Goal: Check status

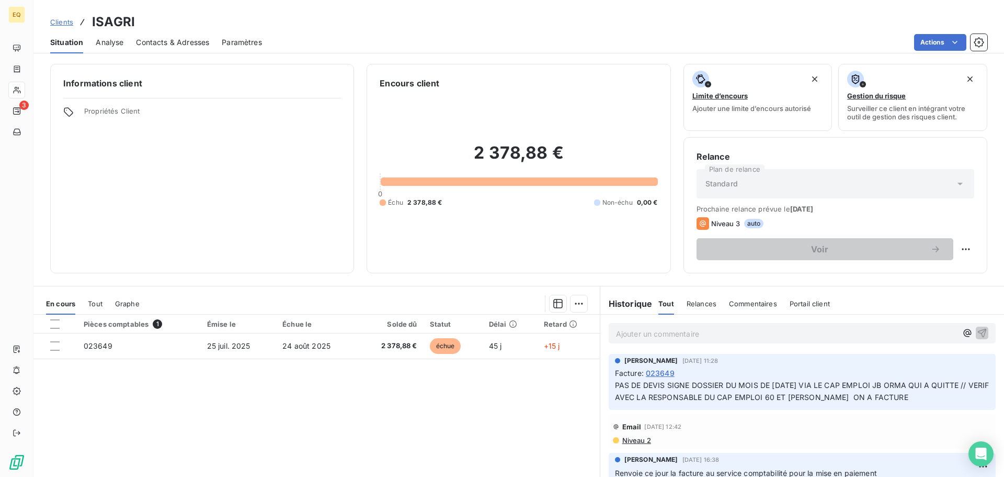
click at [62, 20] on span "Clients" at bounding box center [61, 22] width 23 height 8
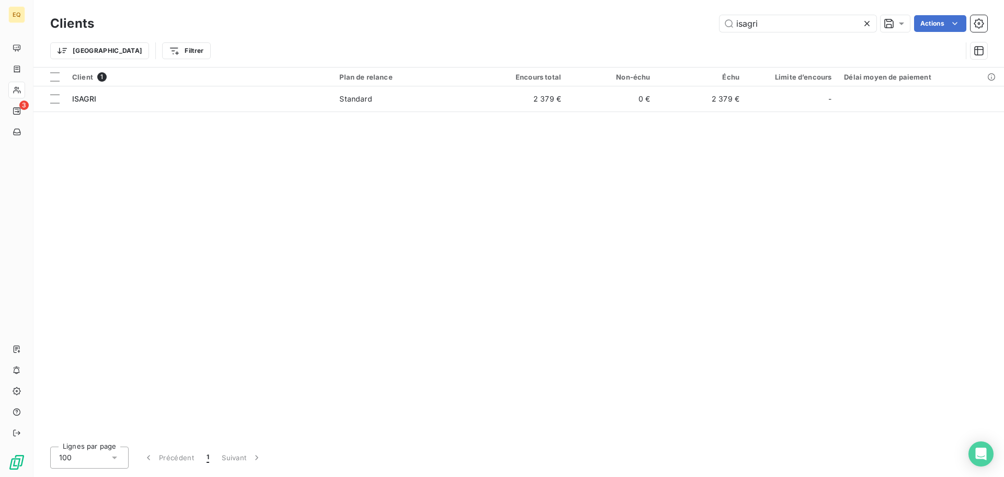
drag, startPoint x: 718, startPoint y: 22, endPoint x: 703, endPoint y: 21, distance: 15.2
click at [703, 21] on div "isagri Actions" at bounding box center [547, 23] width 881 height 17
type input "altimance"
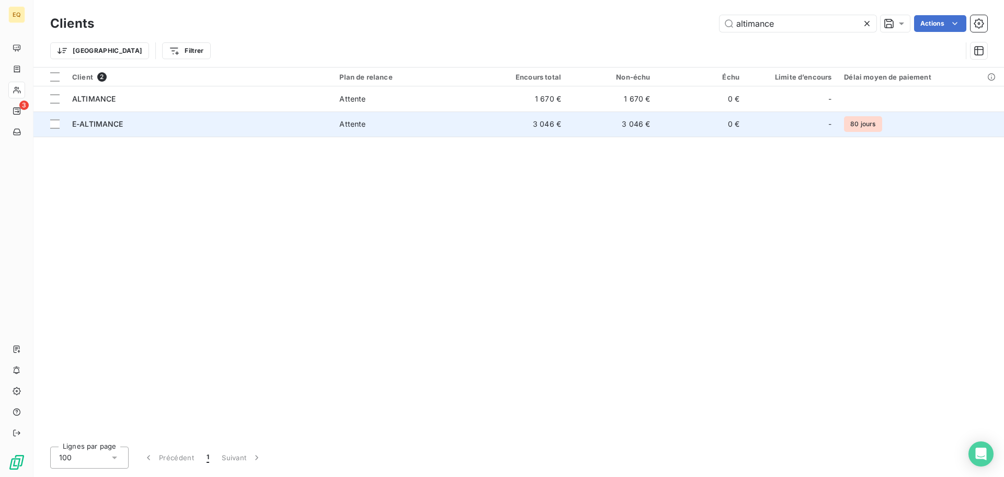
click at [344, 119] on div "Attente" at bounding box center [352, 124] width 26 height 10
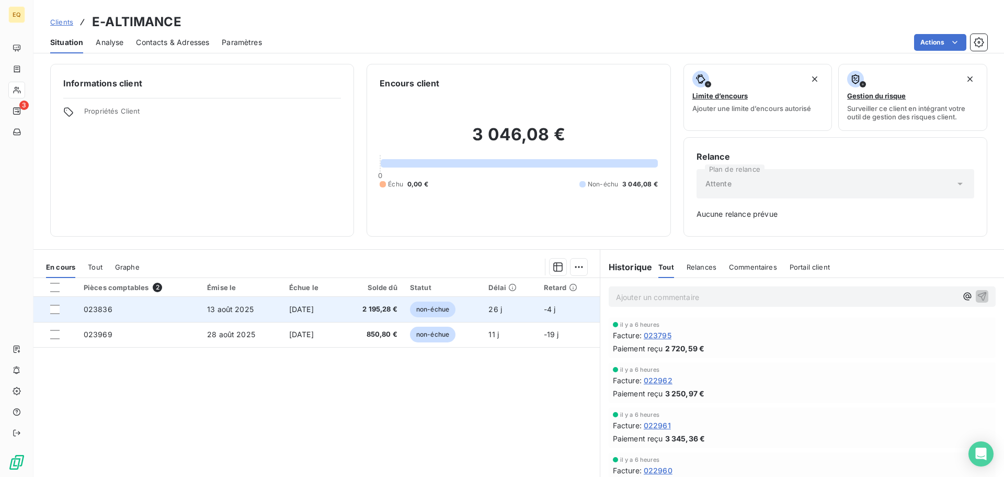
click at [349, 309] on td "2 195,28 €" at bounding box center [371, 309] width 64 height 25
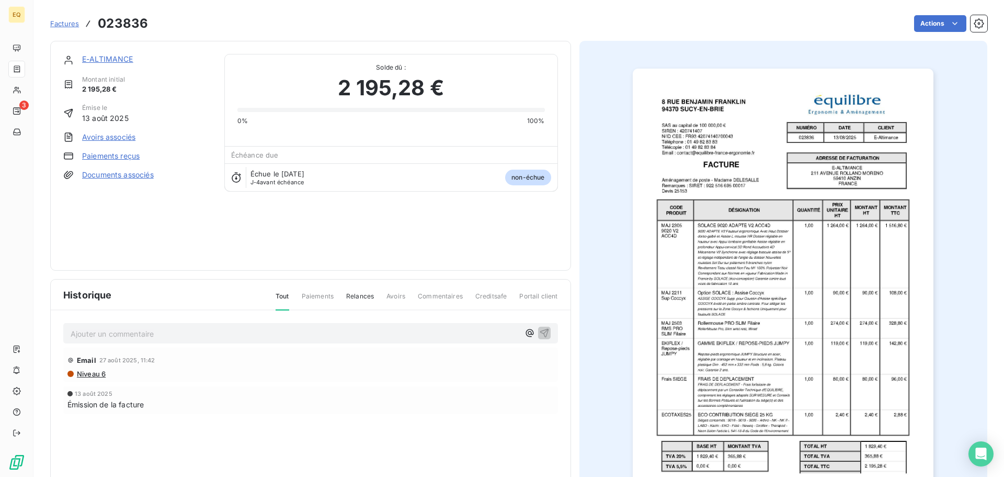
click at [105, 59] on link "E-ALTIMANCE" at bounding box center [107, 58] width 51 height 9
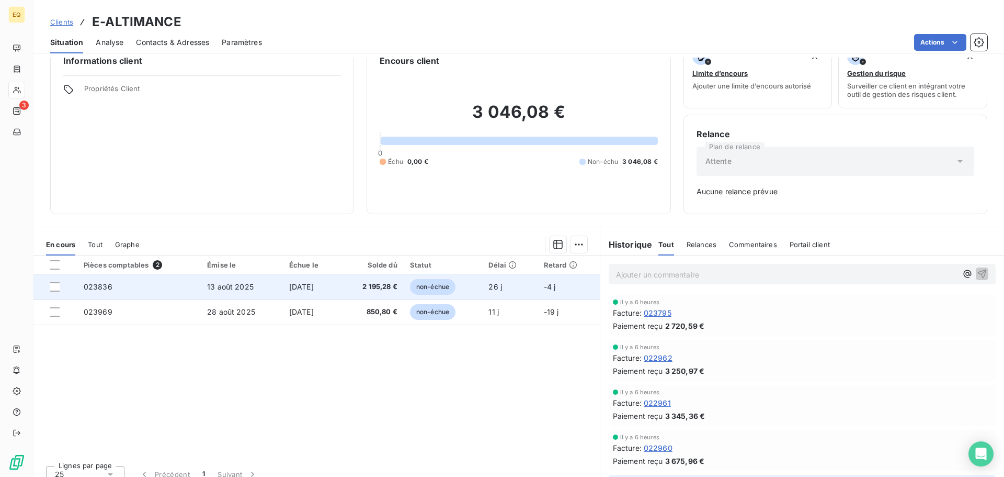
scroll to position [34, 0]
